Goal: Find specific page/section: Find specific page/section

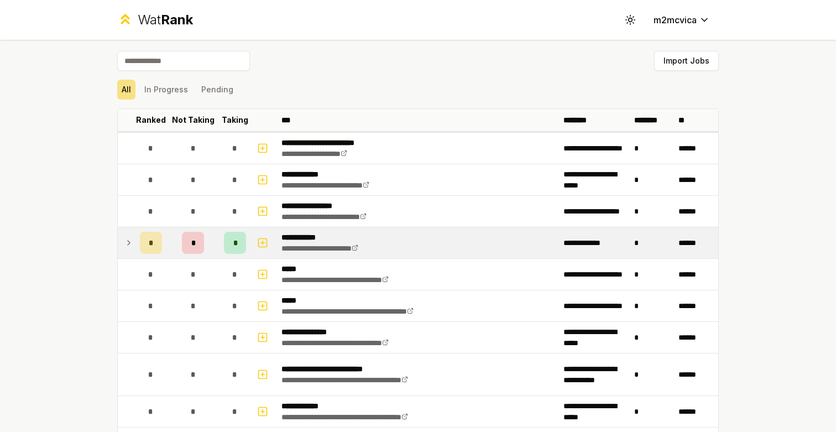
click at [233, 238] on div "*" at bounding box center [235, 243] width 22 height 22
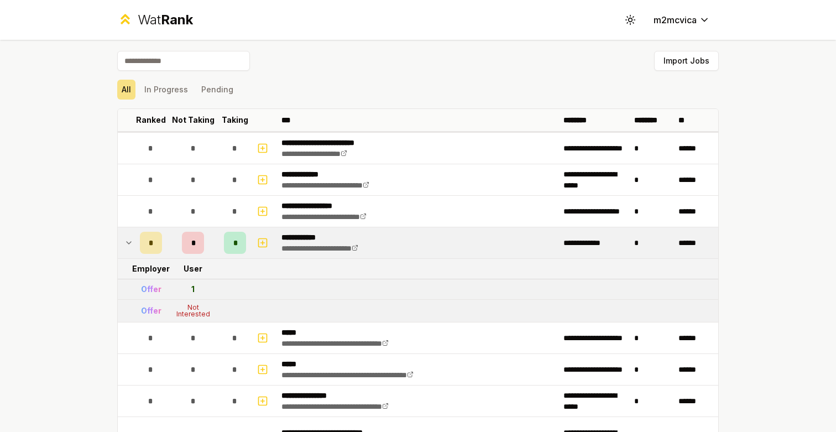
click at [233, 238] on div "*" at bounding box center [235, 243] width 22 height 22
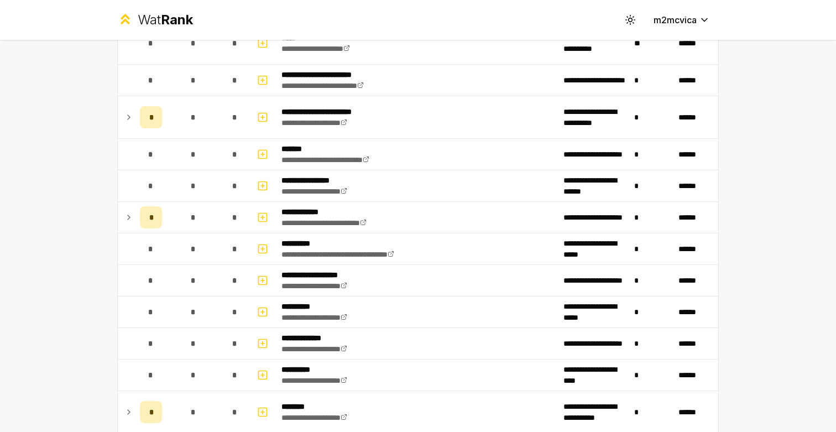
scroll to position [595, 0]
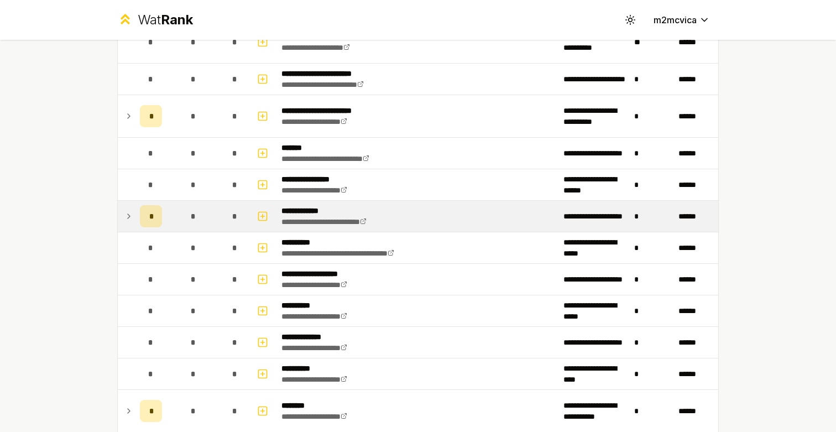
click at [140, 213] on div "*" at bounding box center [151, 216] width 22 height 22
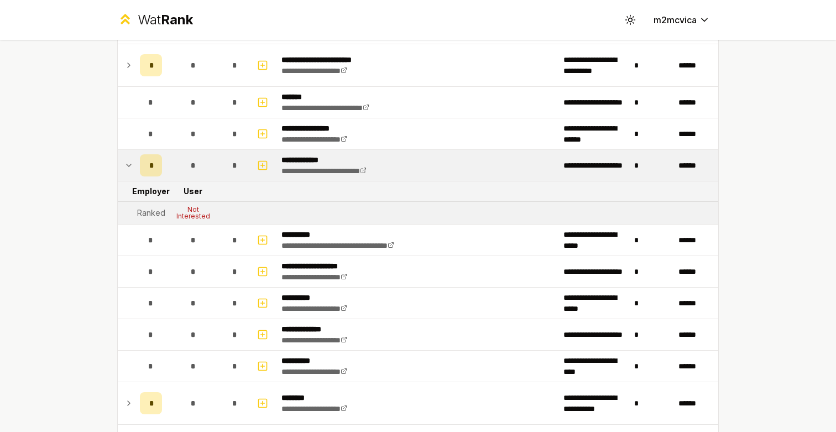
scroll to position [637, 0]
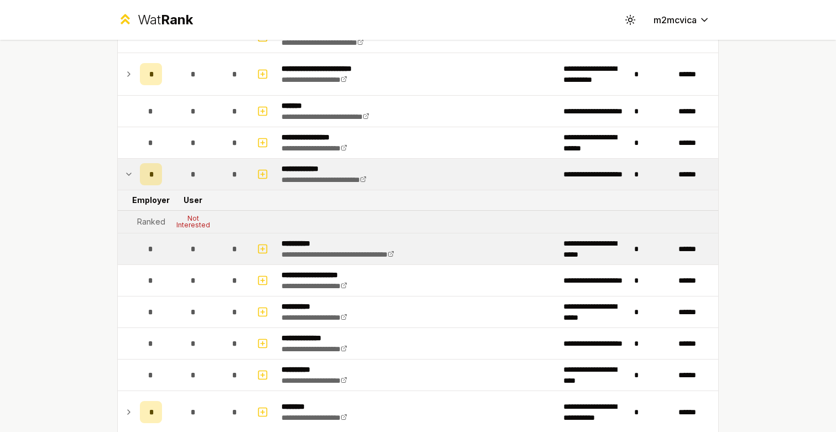
click at [160, 254] on div "*" at bounding box center [151, 249] width 22 height 22
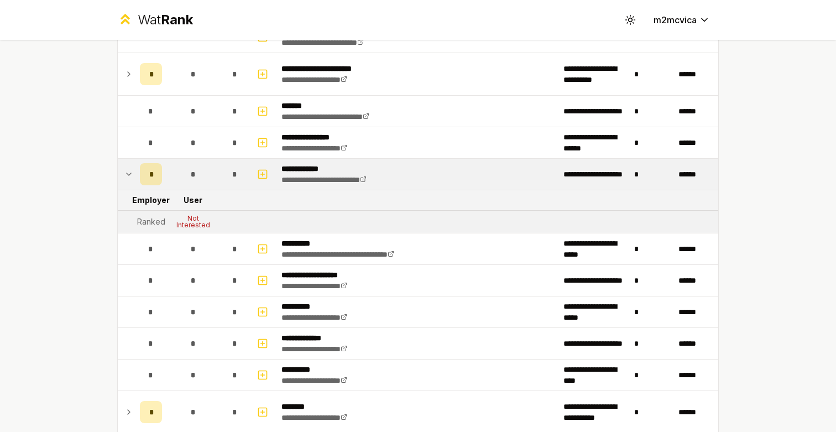
click at [140, 166] on div "*" at bounding box center [151, 174] width 22 height 22
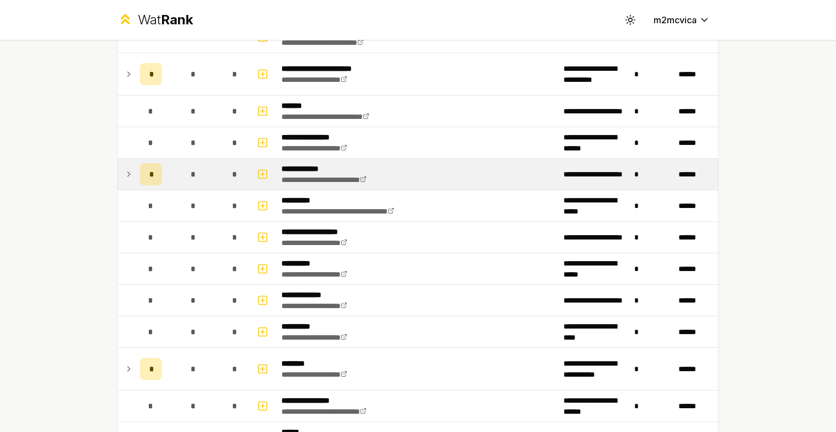
click at [140, 166] on div "*" at bounding box center [151, 174] width 22 height 22
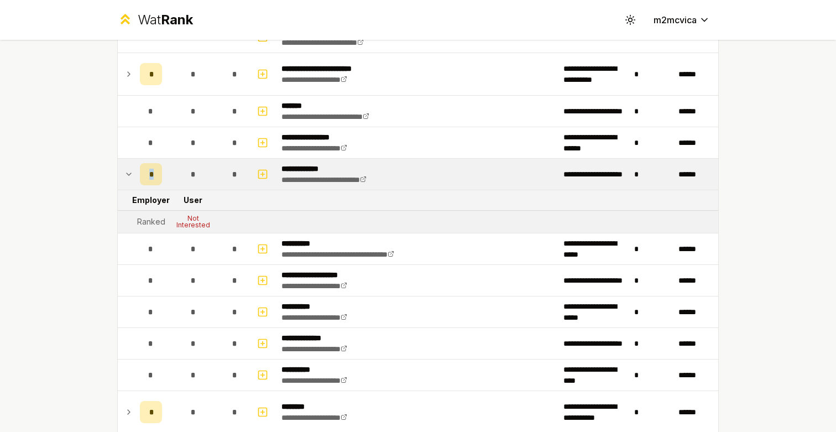
click at [140, 166] on div "*" at bounding box center [151, 174] width 22 height 22
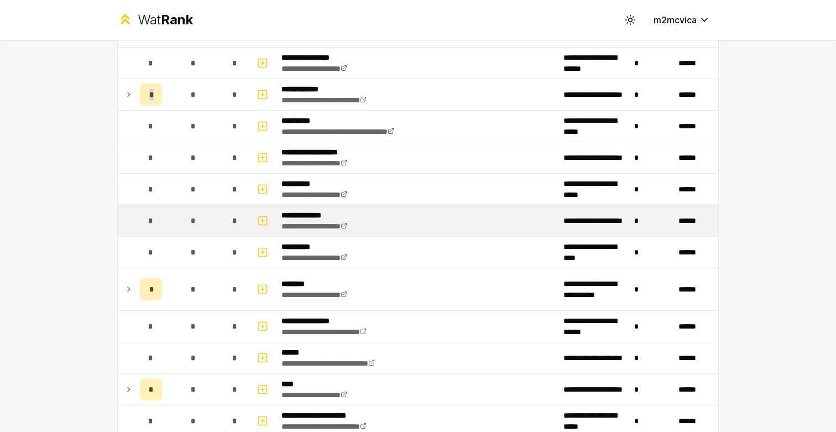
scroll to position [713, 0]
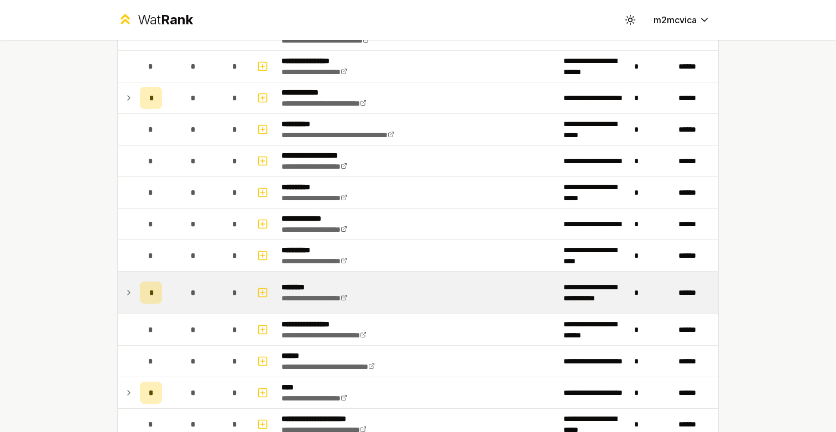
click at [153, 288] on div "*" at bounding box center [151, 292] width 22 height 22
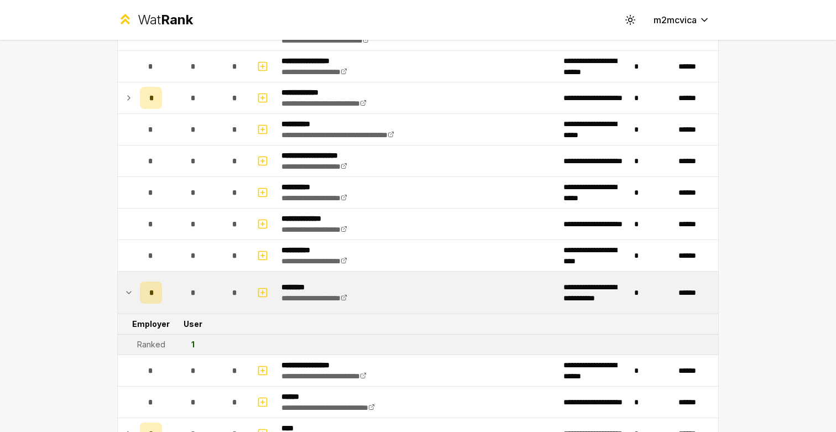
click at [153, 288] on div "*" at bounding box center [151, 292] width 22 height 22
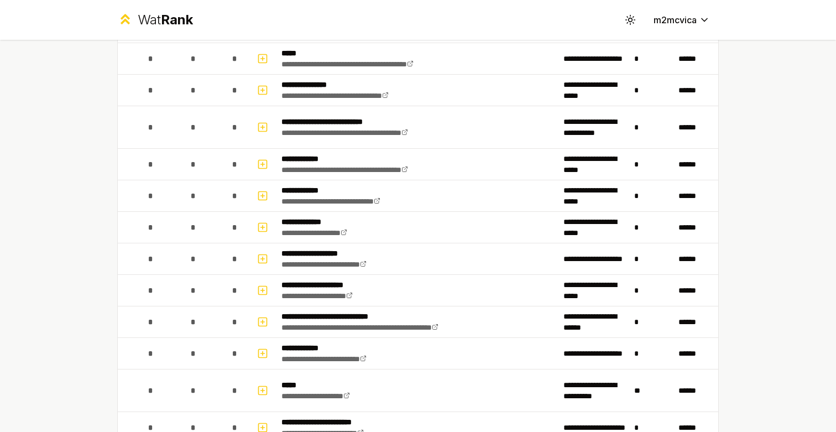
scroll to position [0, 0]
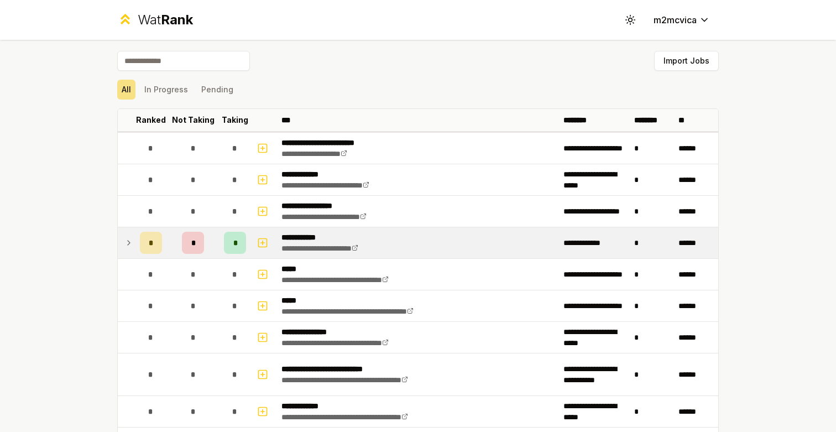
click at [170, 241] on td "*" at bounding box center [192, 242] width 53 height 31
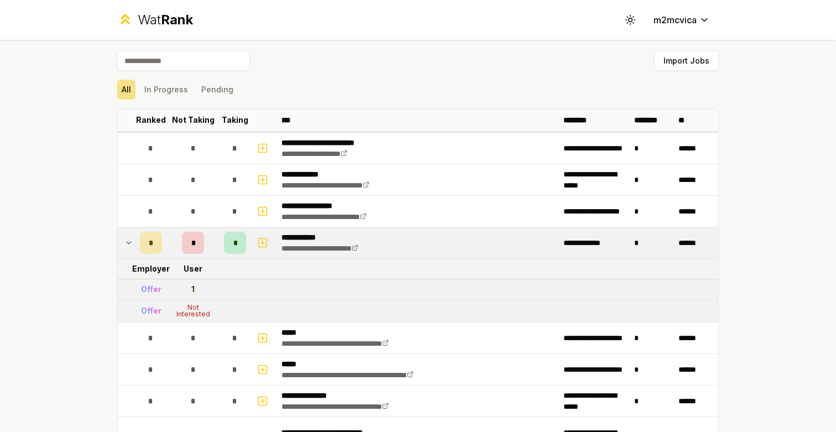
click at [193, 285] on div "1" at bounding box center [192, 288] width 3 height 11
click at [132, 248] on icon at bounding box center [128, 242] width 9 height 13
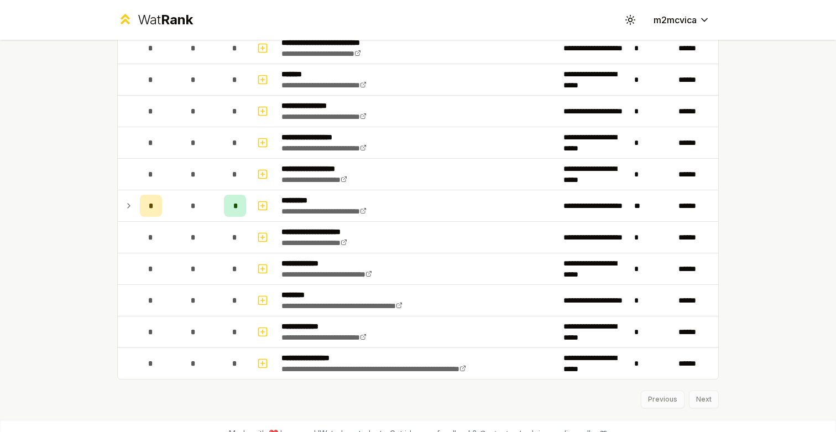
scroll to position [1213, 0]
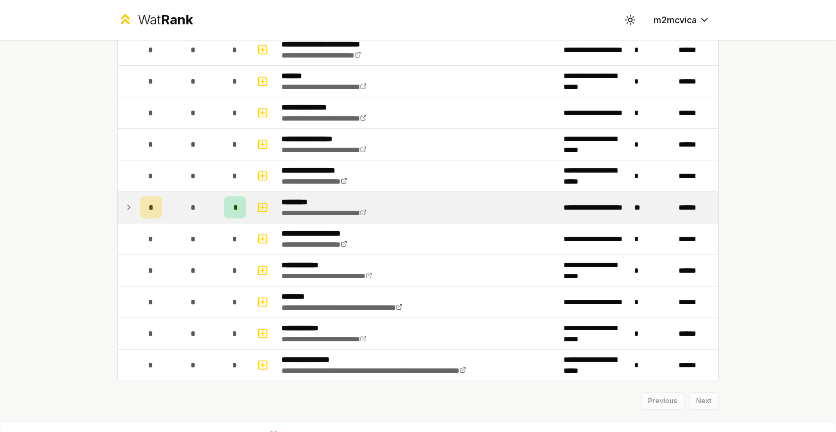
click at [133, 205] on td at bounding box center [127, 207] width 18 height 31
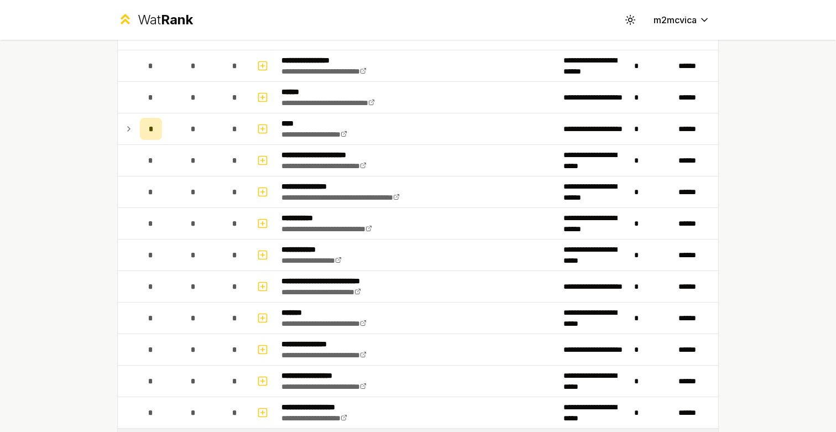
scroll to position [975, 0]
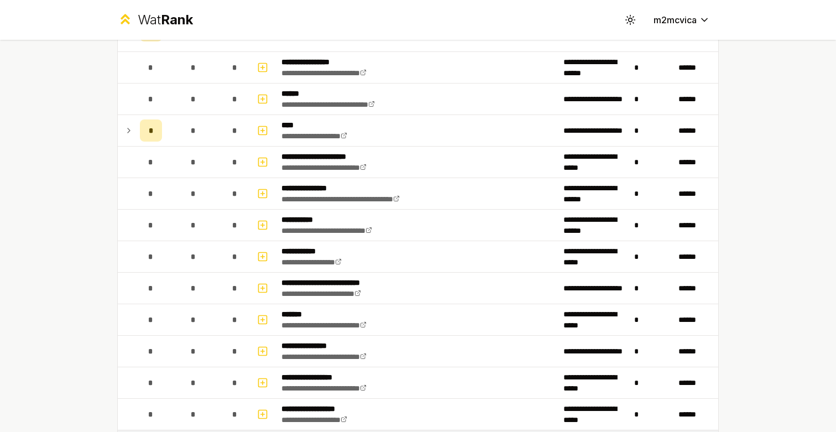
click at [120, 136] on td at bounding box center [127, 130] width 18 height 31
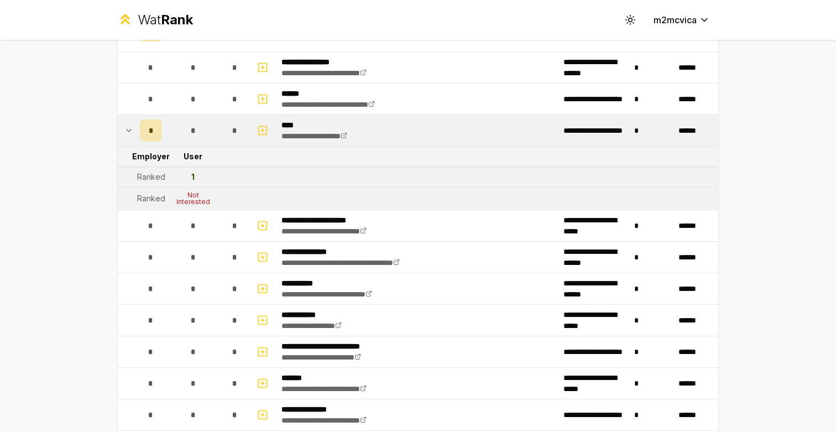
click at [120, 136] on td at bounding box center [127, 130] width 18 height 31
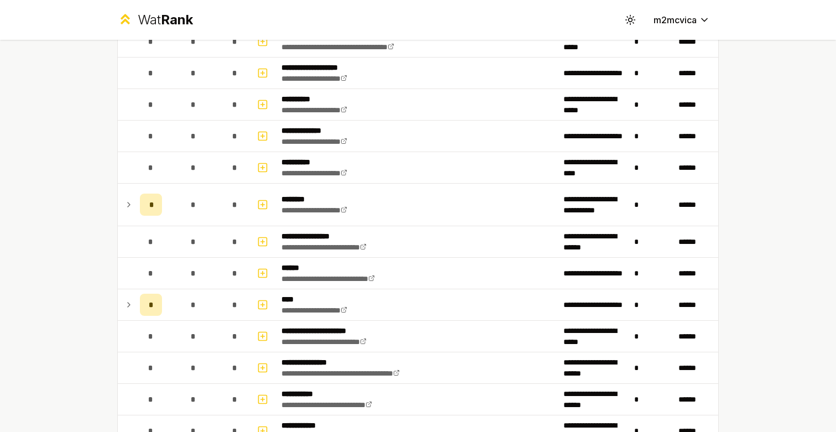
scroll to position [782, 0]
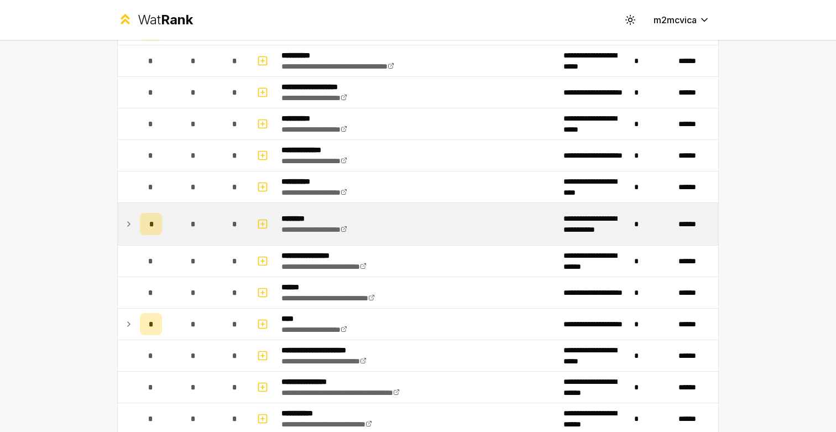
click at [136, 217] on td "*" at bounding box center [150, 224] width 31 height 42
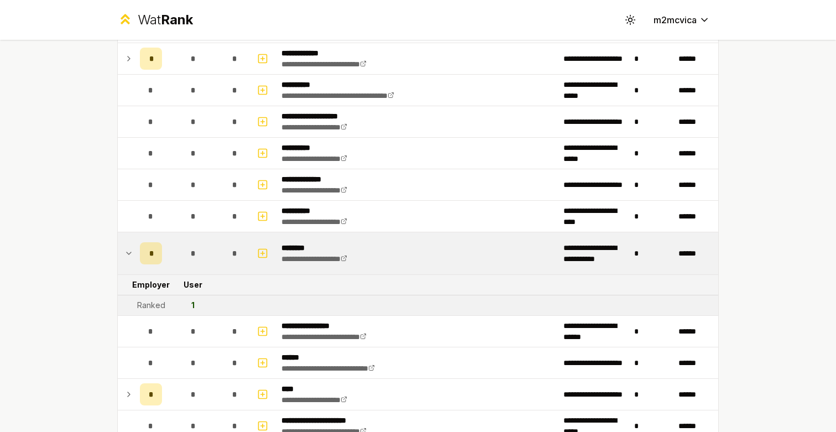
scroll to position [759, 0]
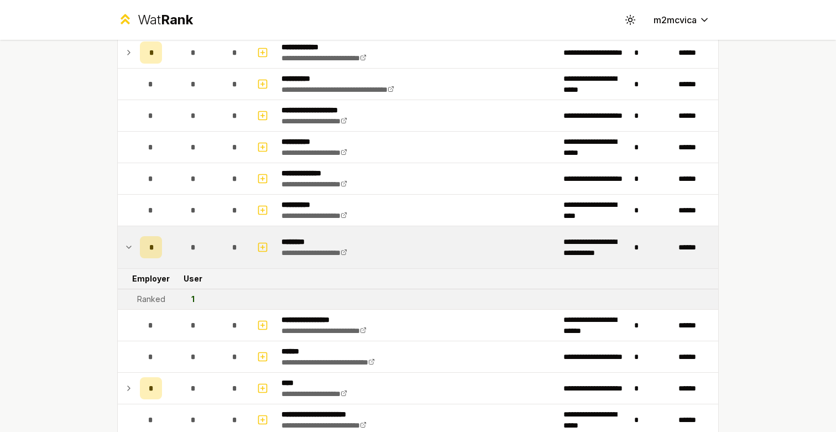
click at [139, 246] on td "*" at bounding box center [150, 247] width 31 height 42
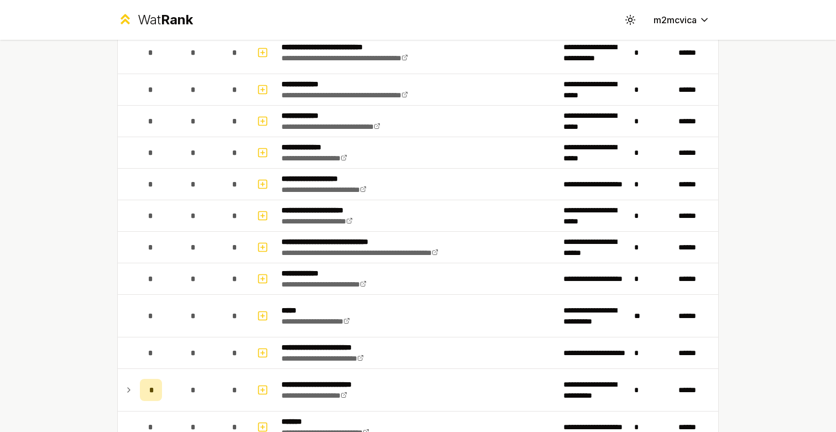
scroll to position [321, 0]
